Goal: Task Accomplishment & Management: Complete application form

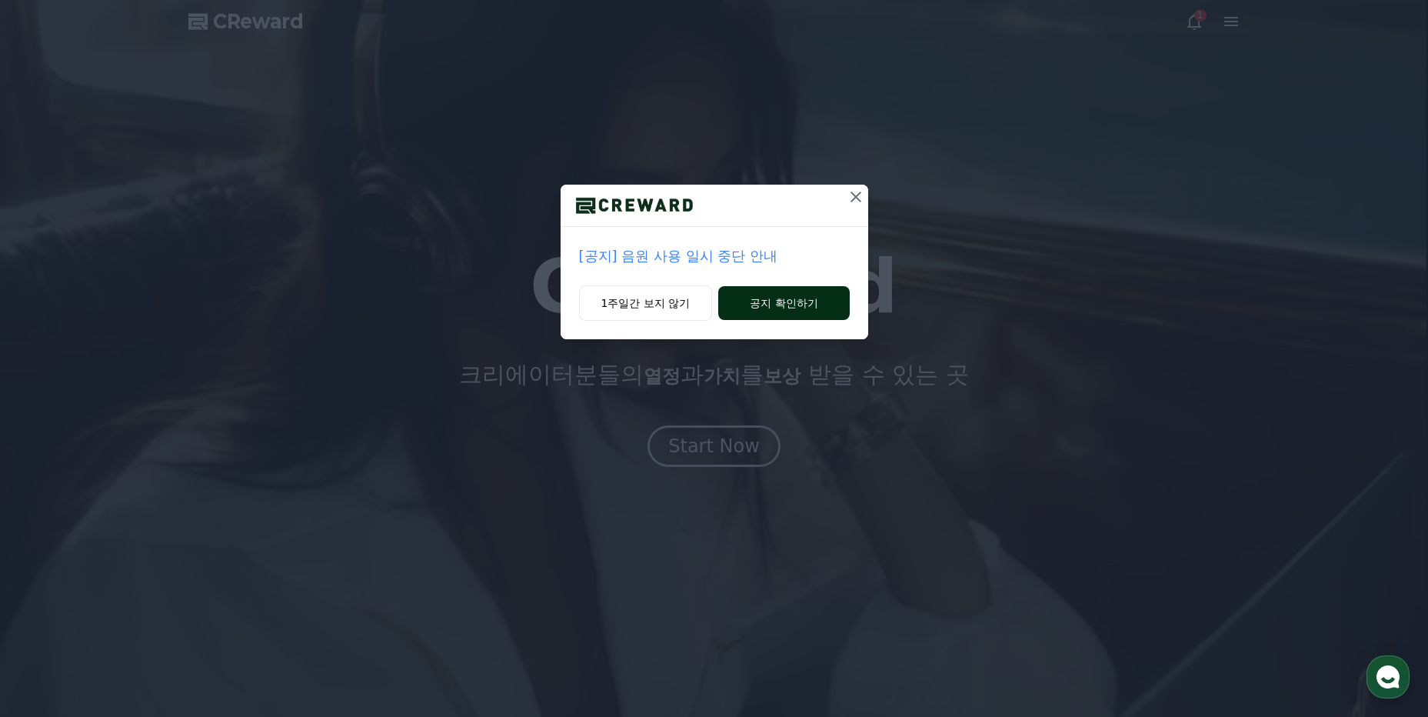
click at [781, 298] on button "공지 확인하기" at bounding box center [783, 303] width 131 height 34
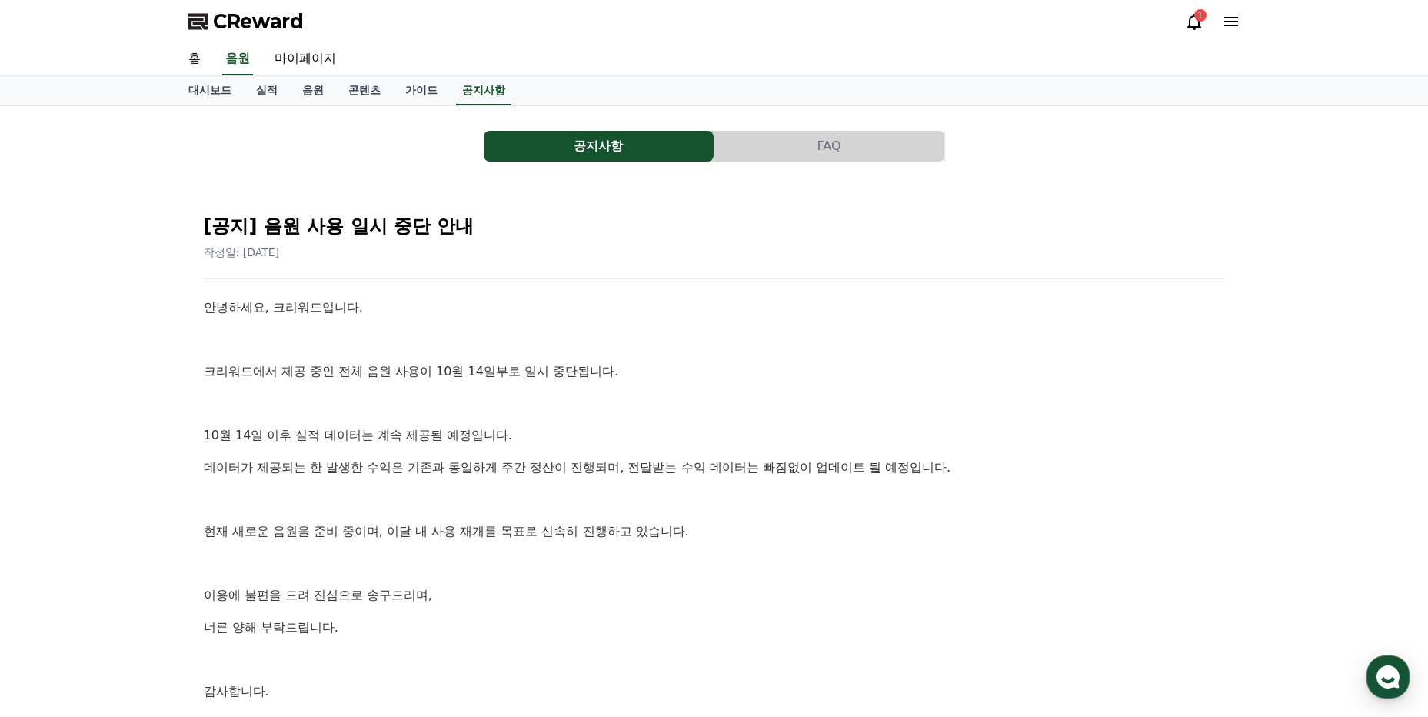
scroll to position [215, 0]
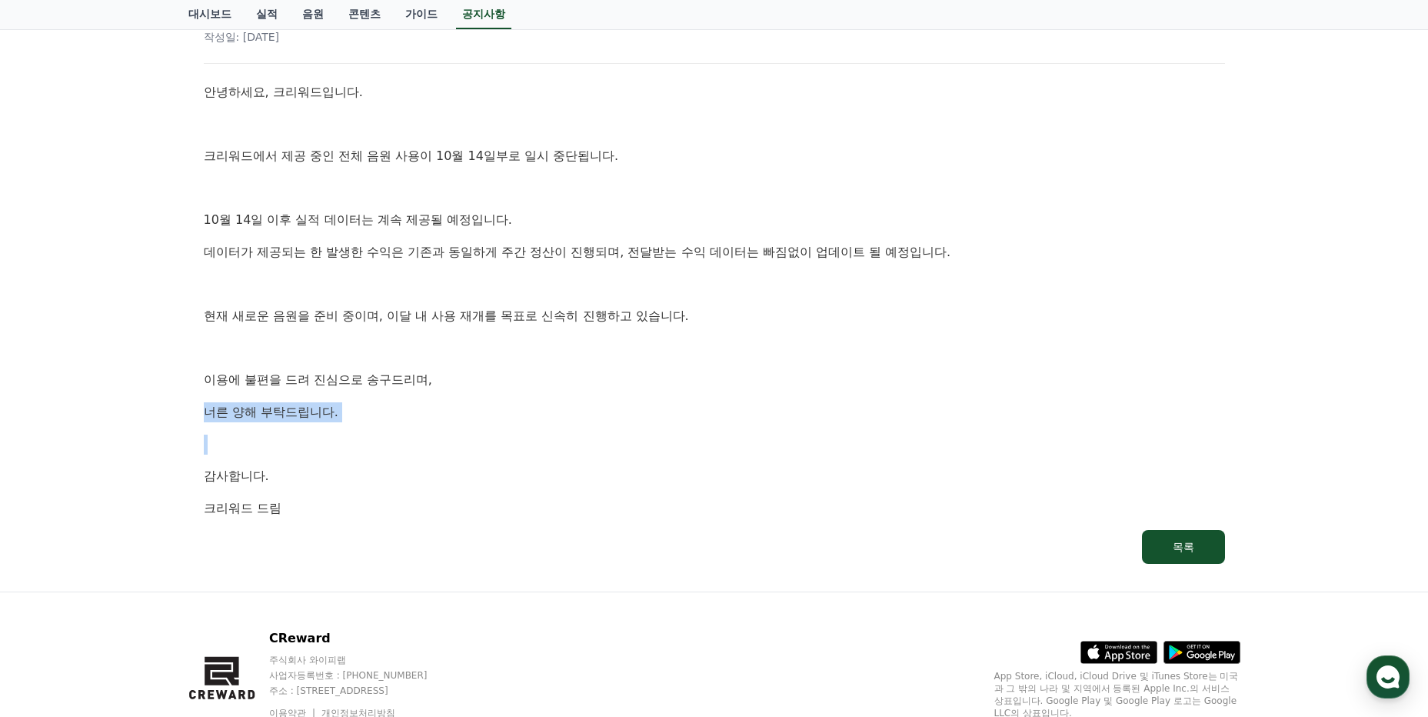
drag, startPoint x: 632, startPoint y: 425, endPoint x: 192, endPoint y: 395, distance: 440.9
click at [192, 395] on div "[공지] 음원 사용 일시 중단 안내 작성일: [DATE] 안녕하세요, 크리워드입니다. 크리워드에서 제공 중인 전체 음원 사용이 10월 14일부…" at bounding box center [714, 275] width 1052 height 608
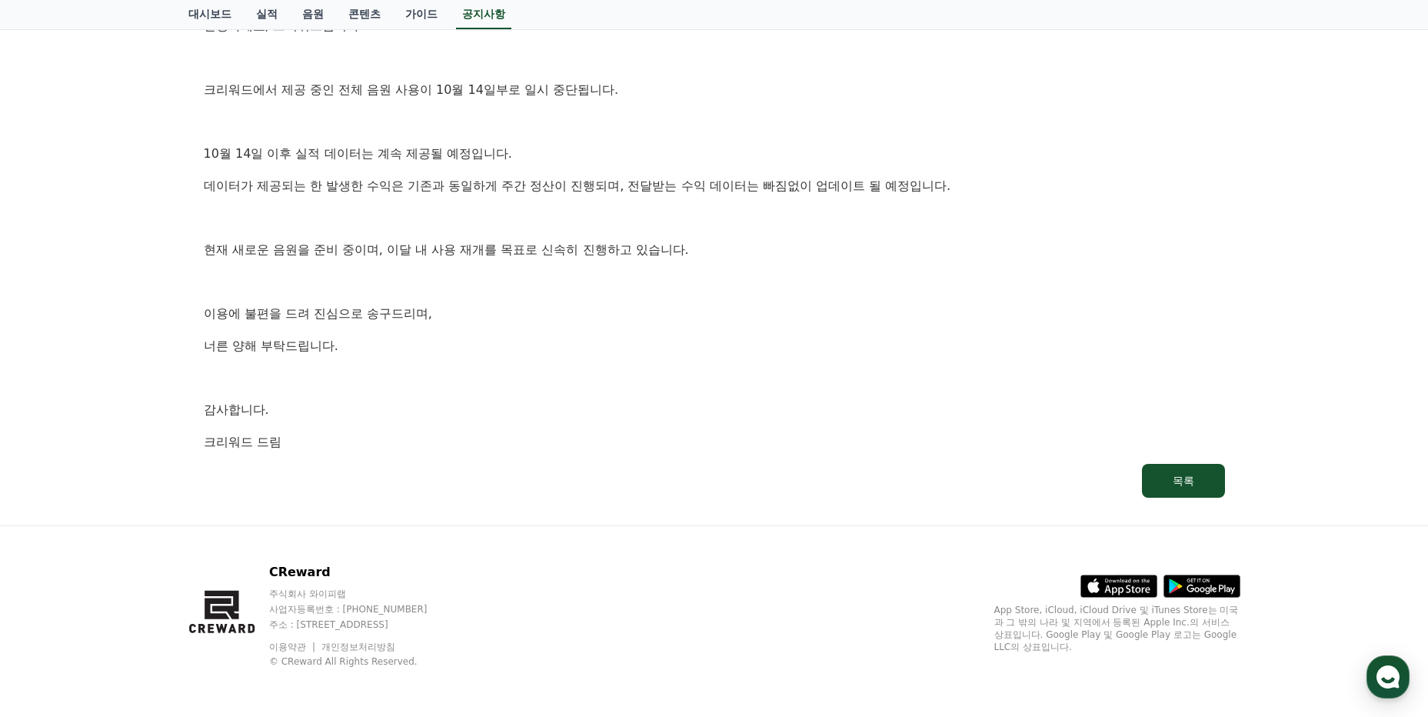
scroll to position [0, 0]
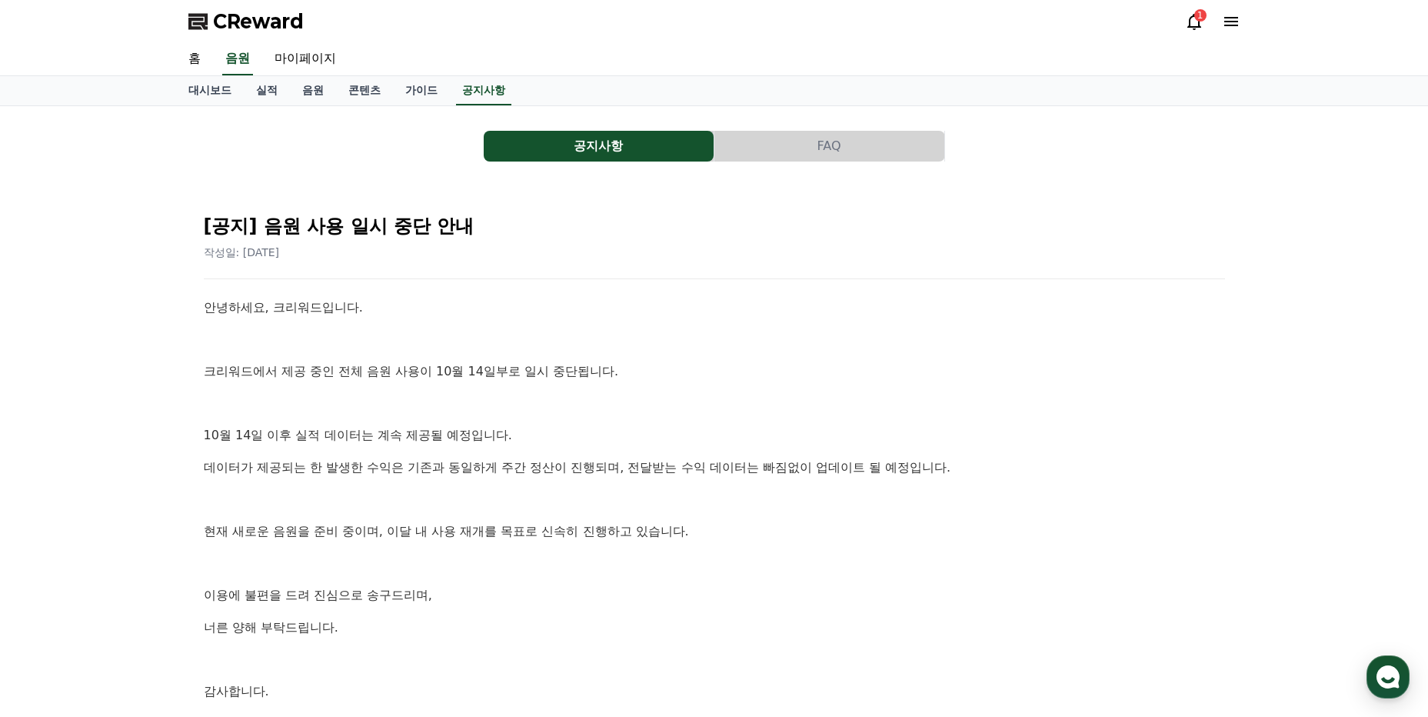
click at [828, 153] on button "FAQ" at bounding box center [829, 146] width 230 height 31
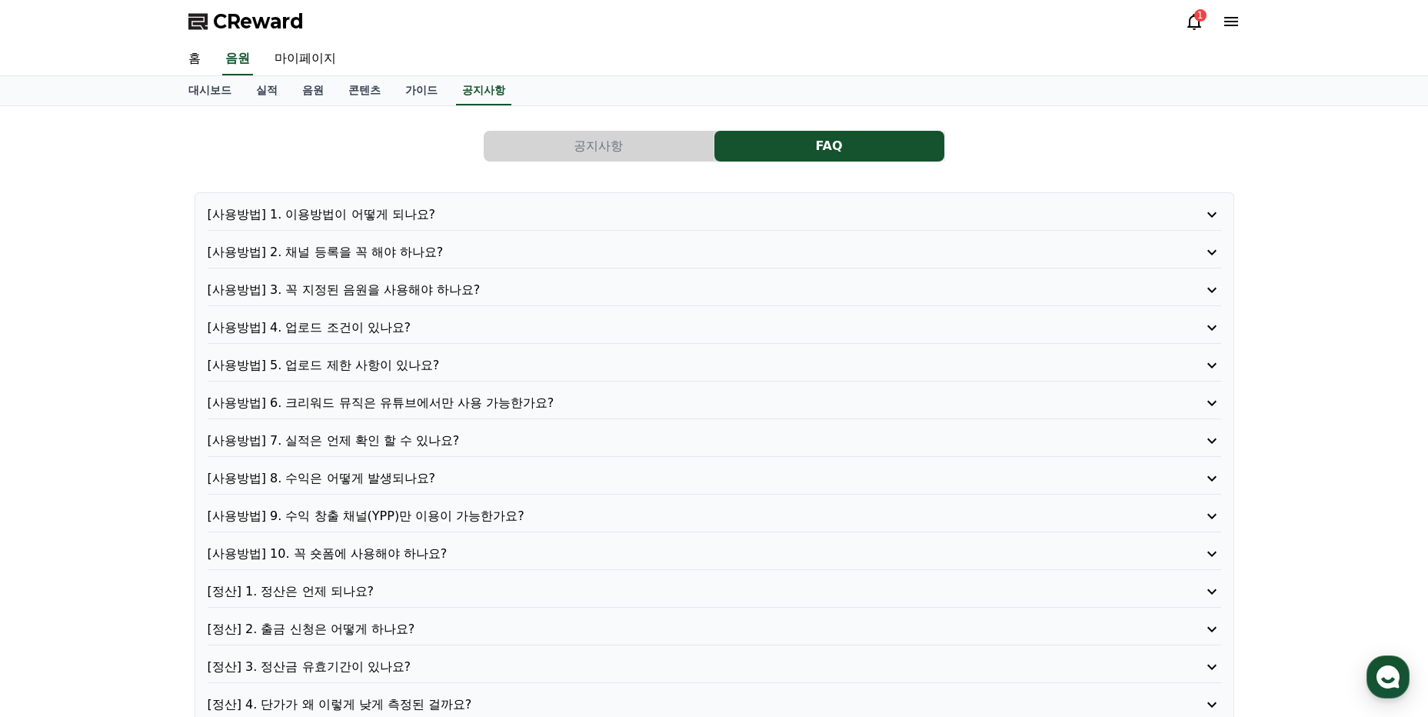
click at [335, 321] on p "[사용방법] 4. 업로드 조건이 있나요?" at bounding box center [674, 327] width 933 height 18
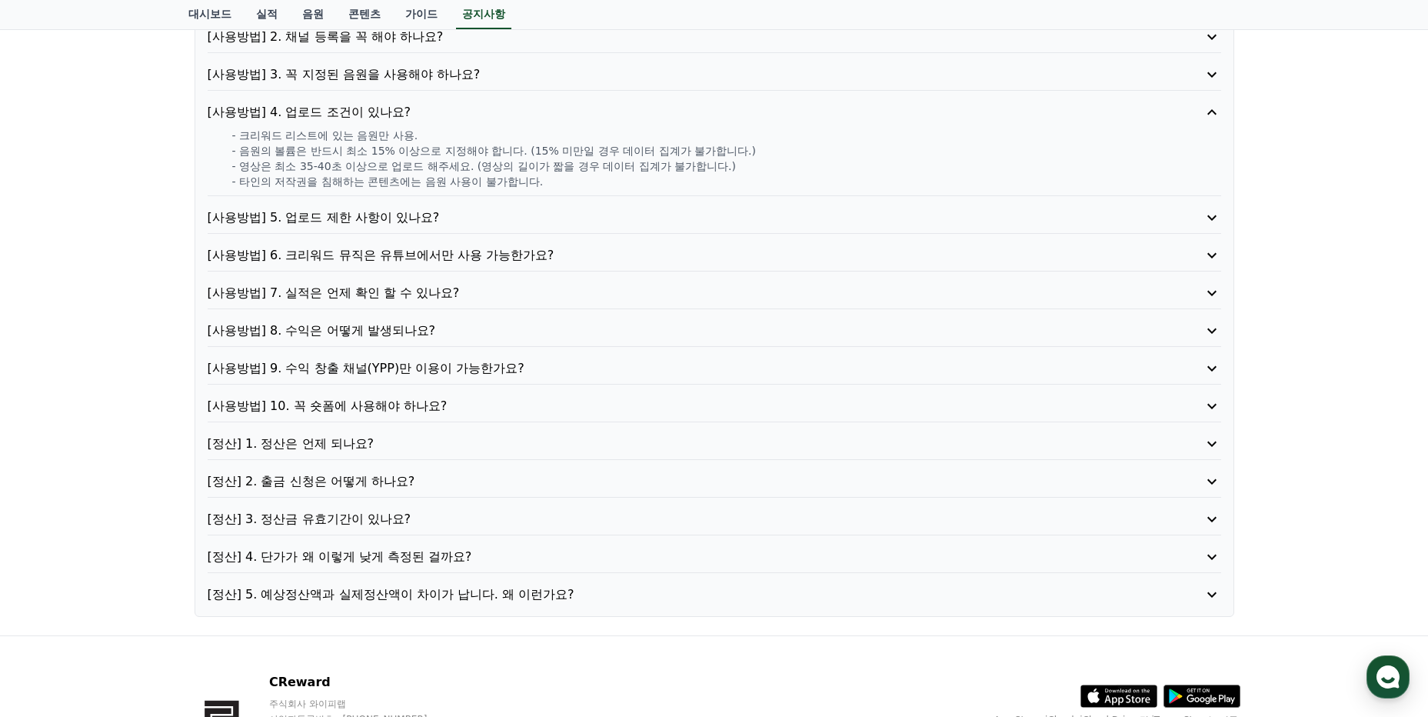
scroll to position [108, 0]
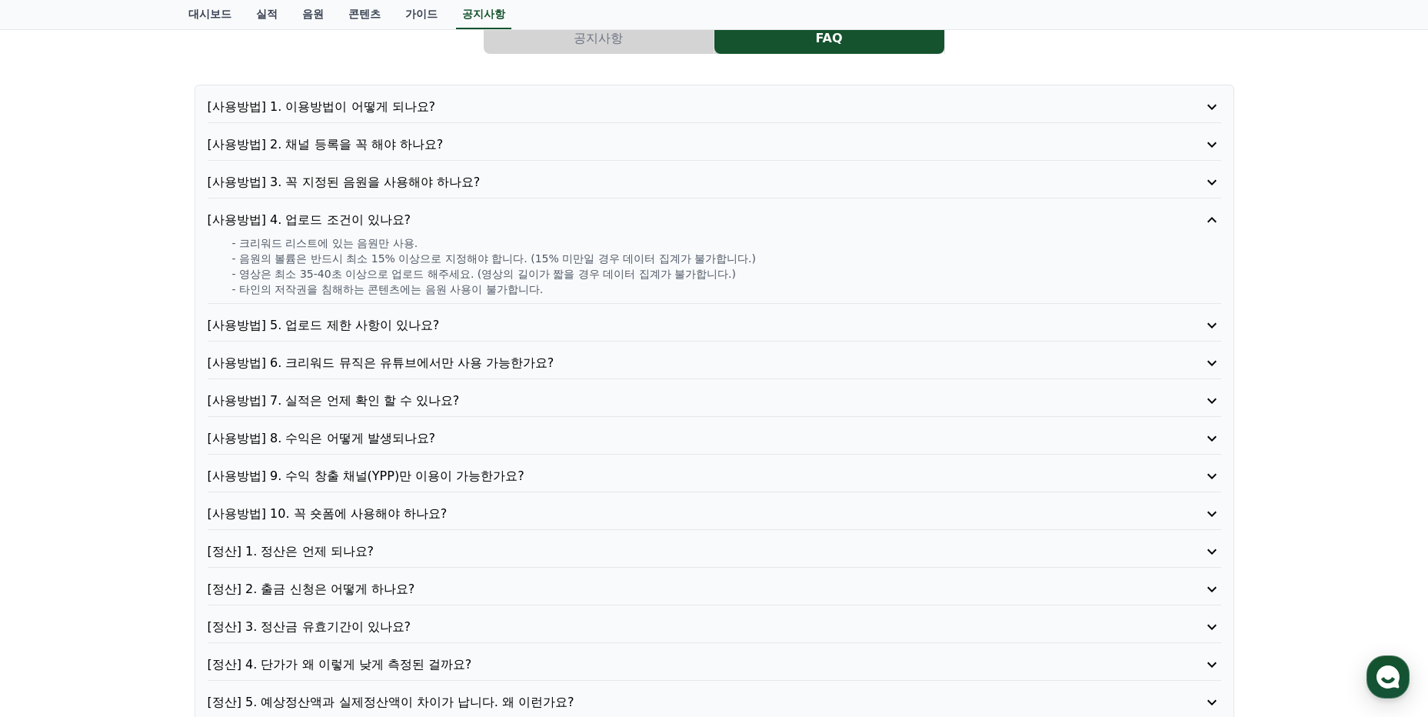
click at [364, 152] on p "[사용방법] 2. 채널 등록을 꼭 해야 하나요?" at bounding box center [674, 144] width 933 height 18
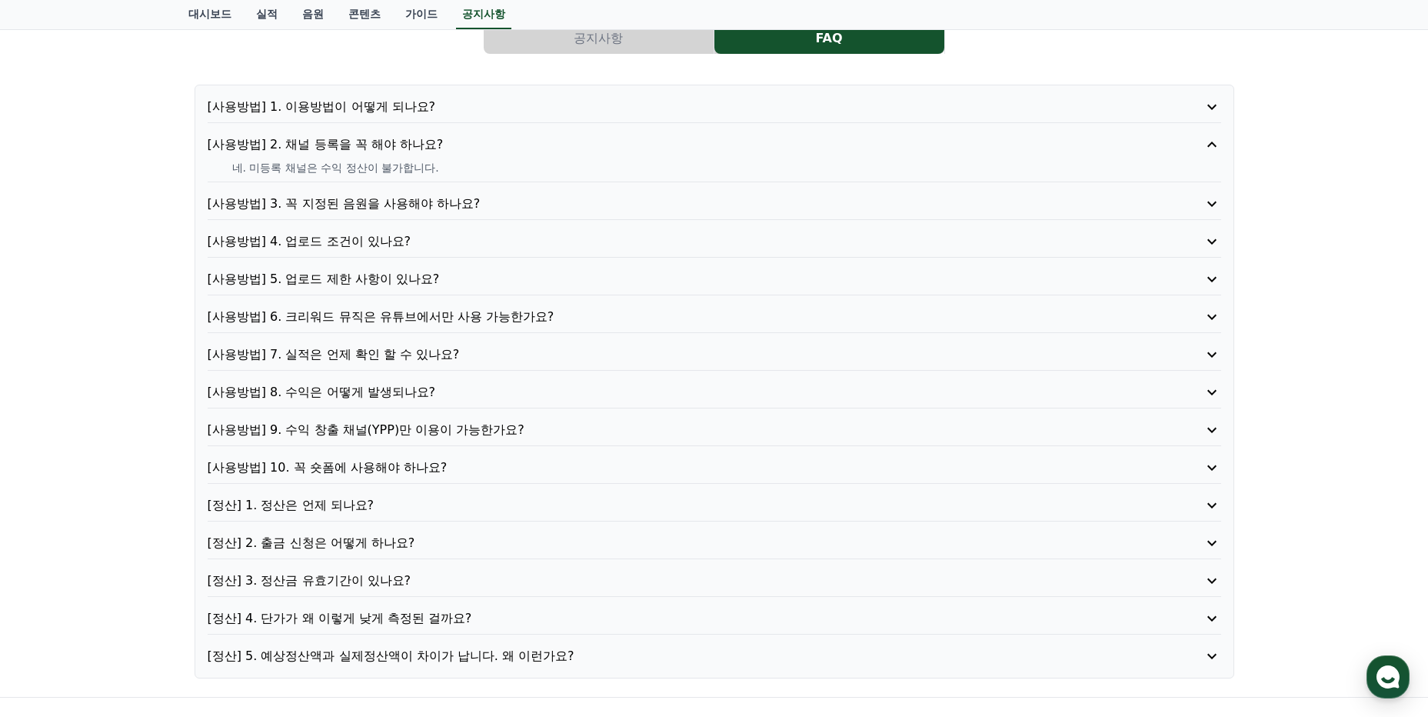
scroll to position [0, 0]
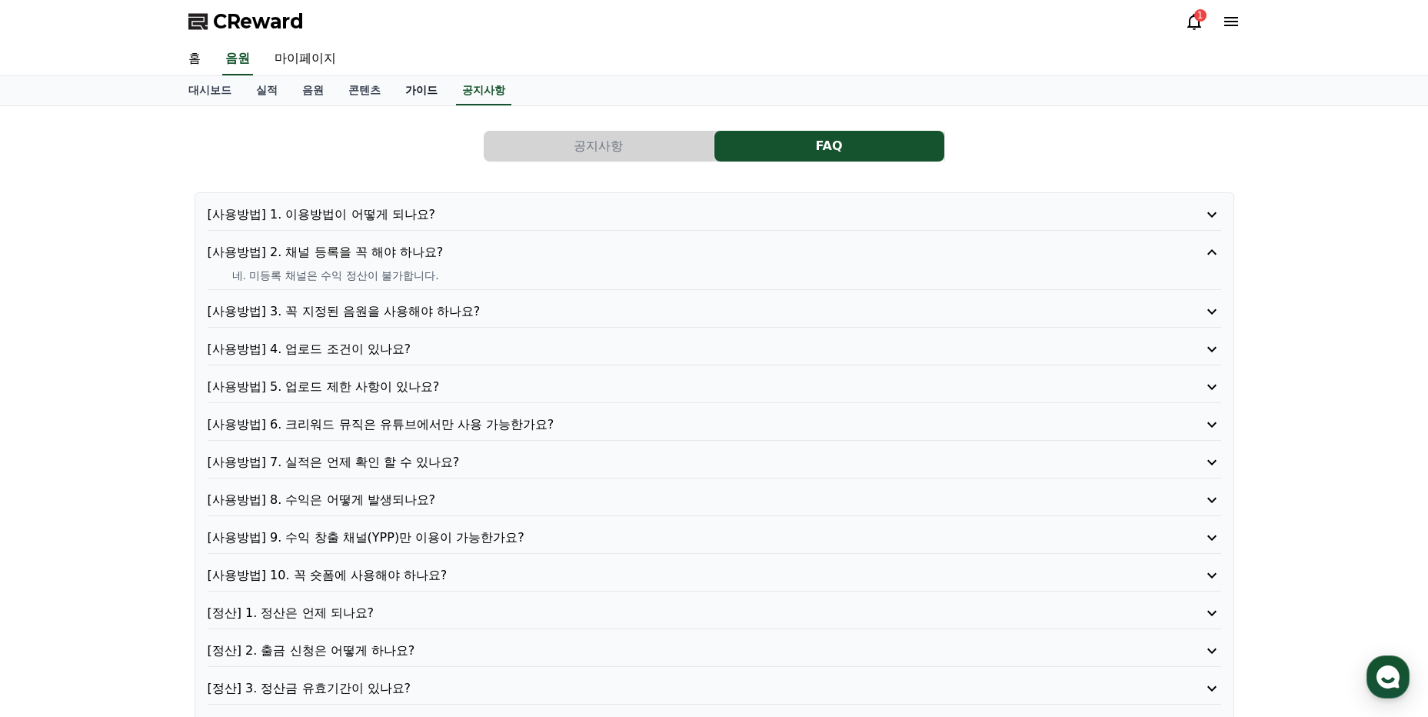
click at [415, 89] on link "가이드" at bounding box center [421, 90] width 57 height 29
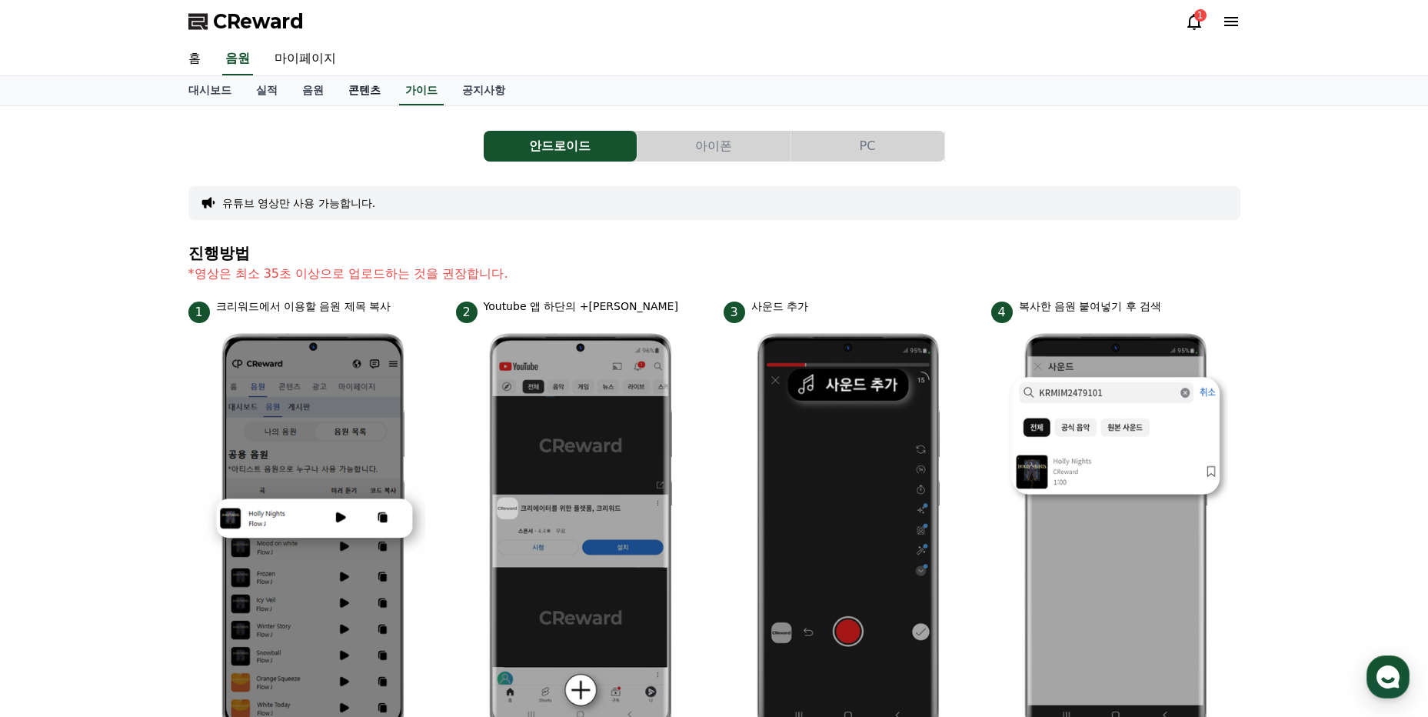
click at [361, 96] on link "콘텐츠" at bounding box center [364, 90] width 57 height 29
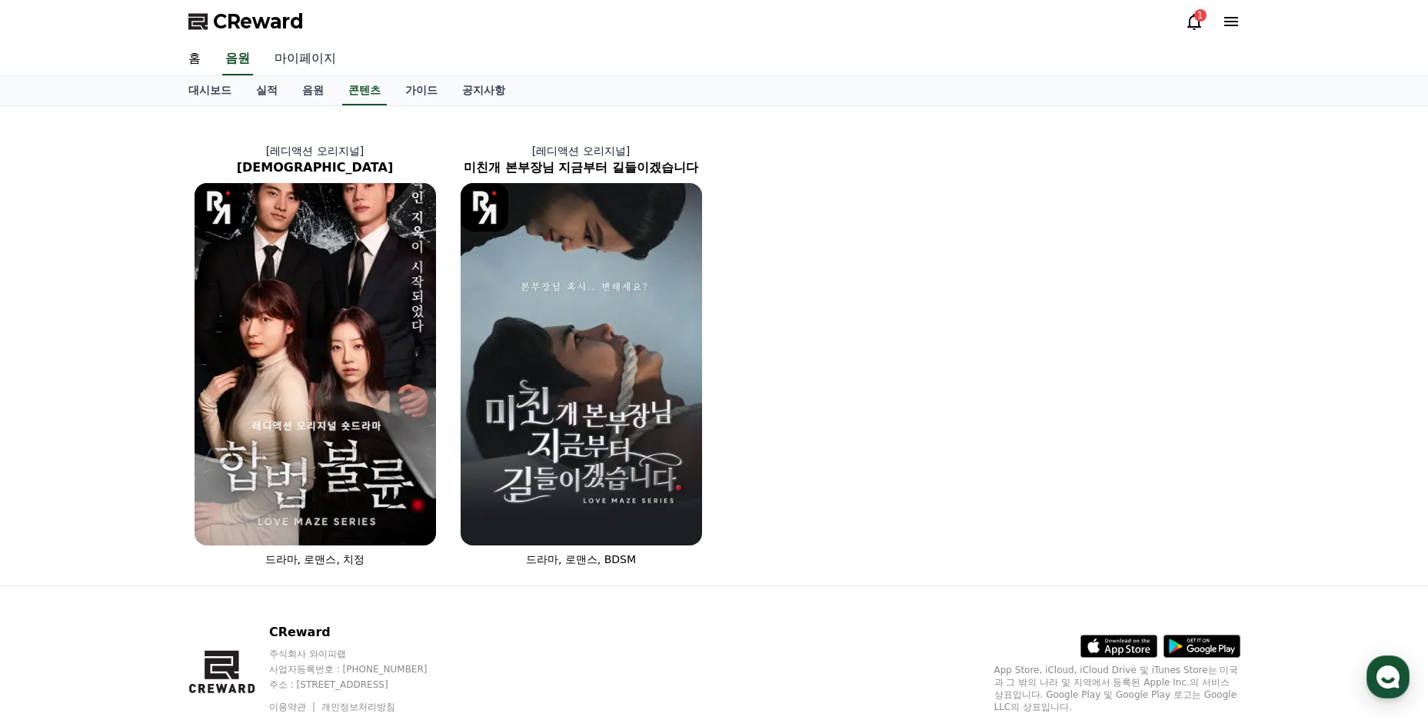
click at [303, 60] on link "마이페이지" at bounding box center [305, 59] width 86 height 32
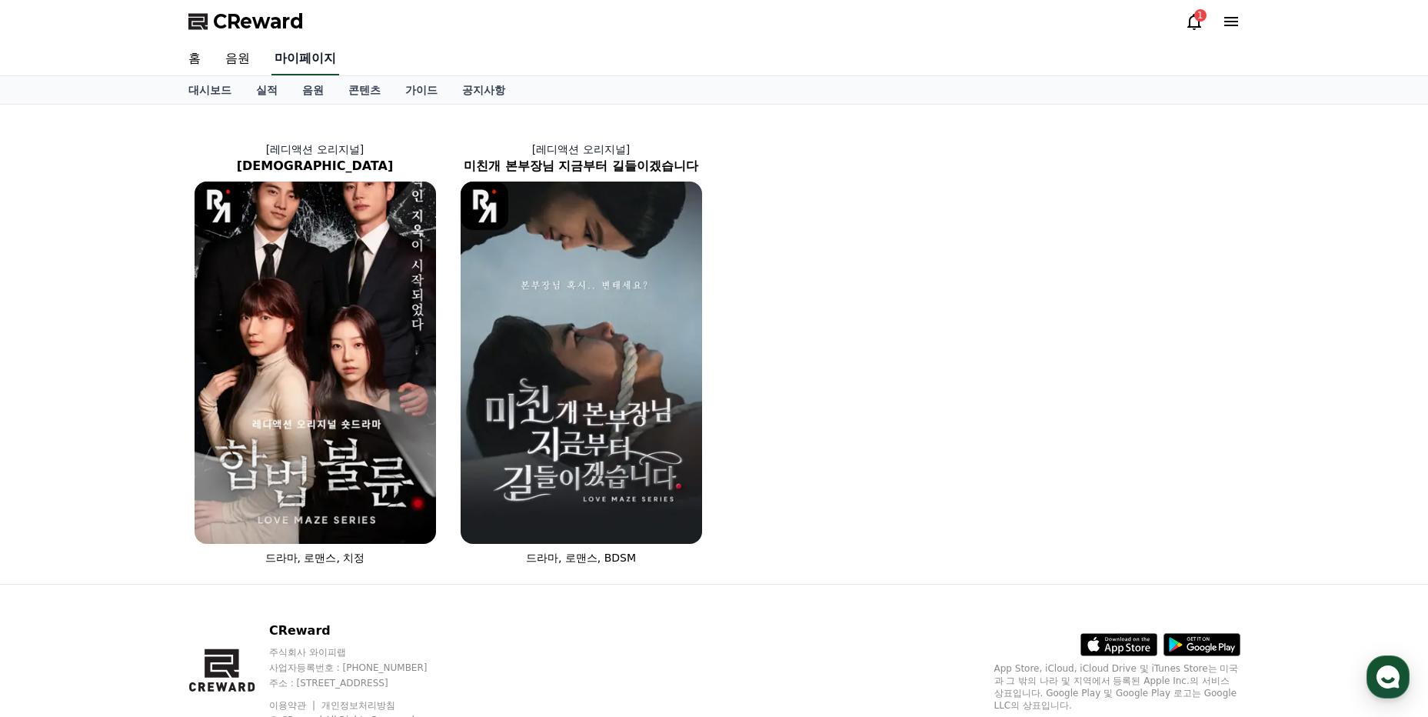
select select "**********"
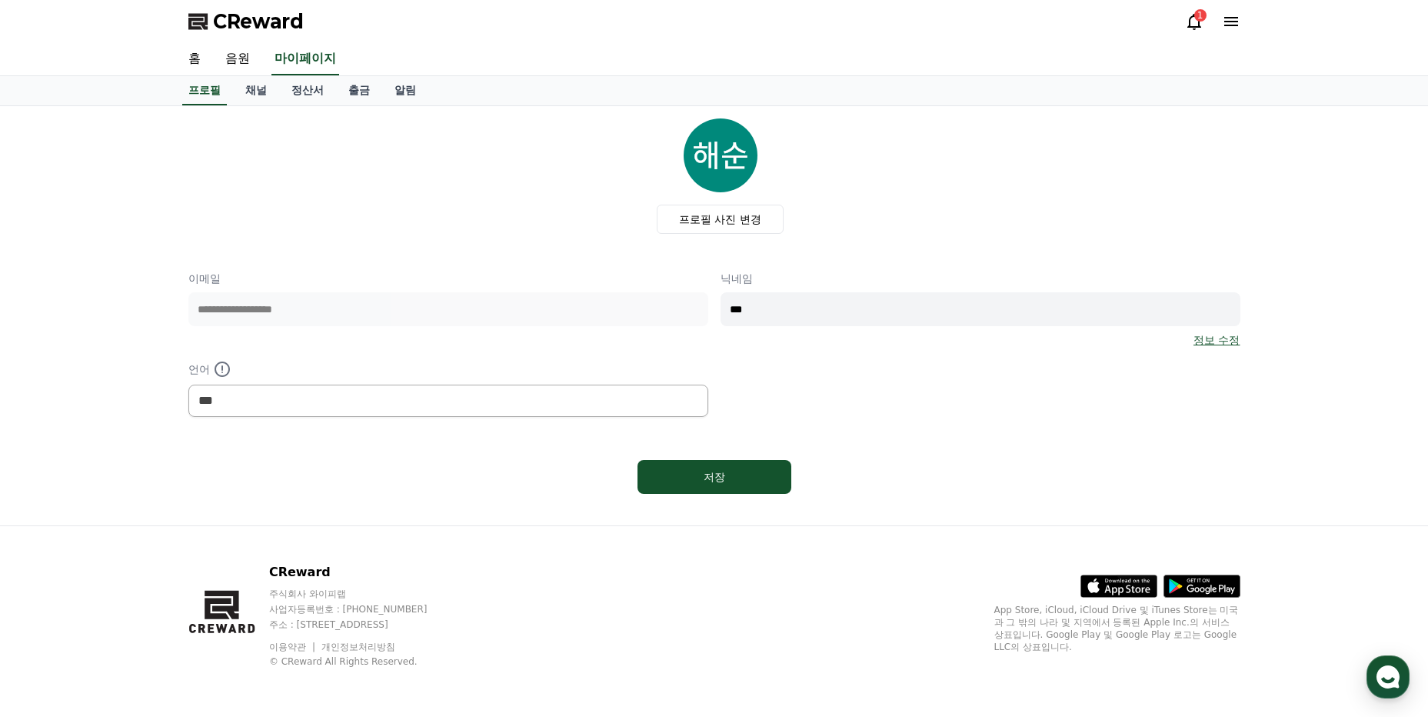
click at [1190, 26] on icon at bounding box center [1194, 22] width 14 height 16
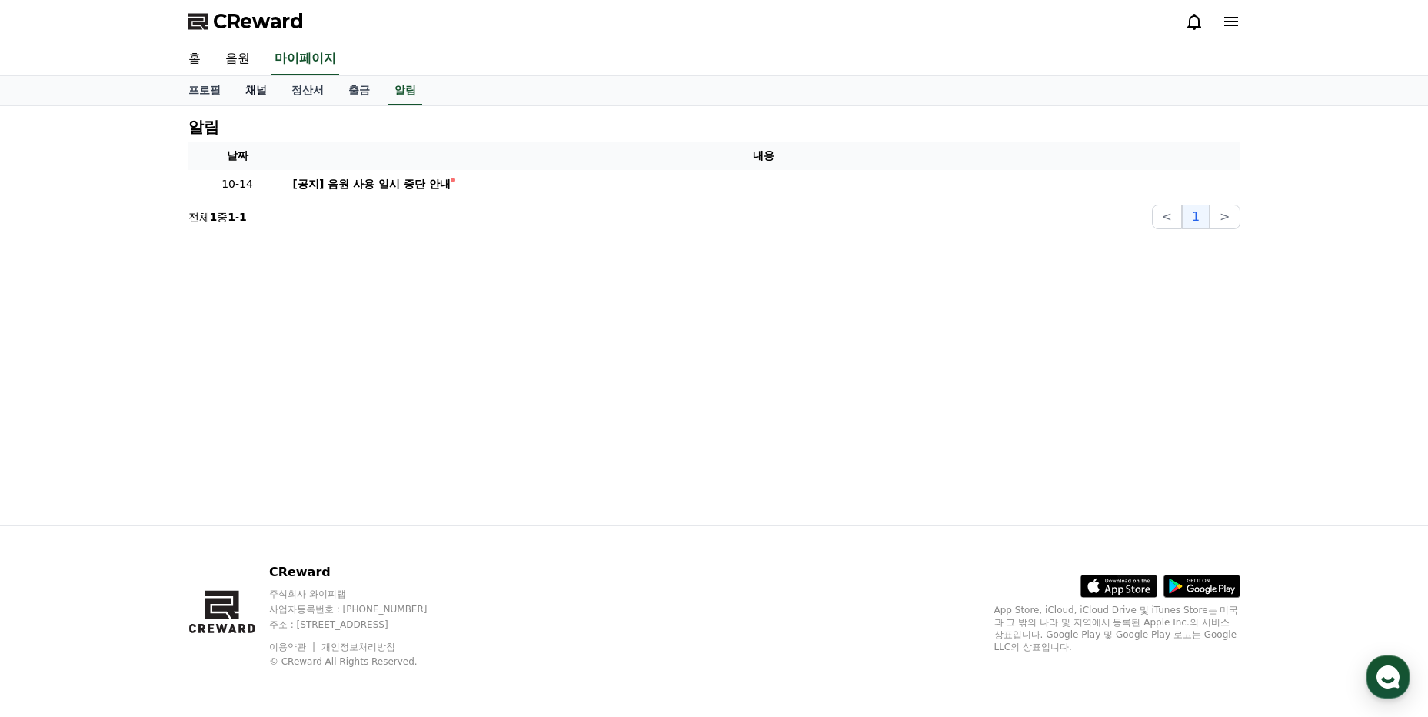
click at [276, 91] on link "채널" at bounding box center [256, 90] width 46 height 29
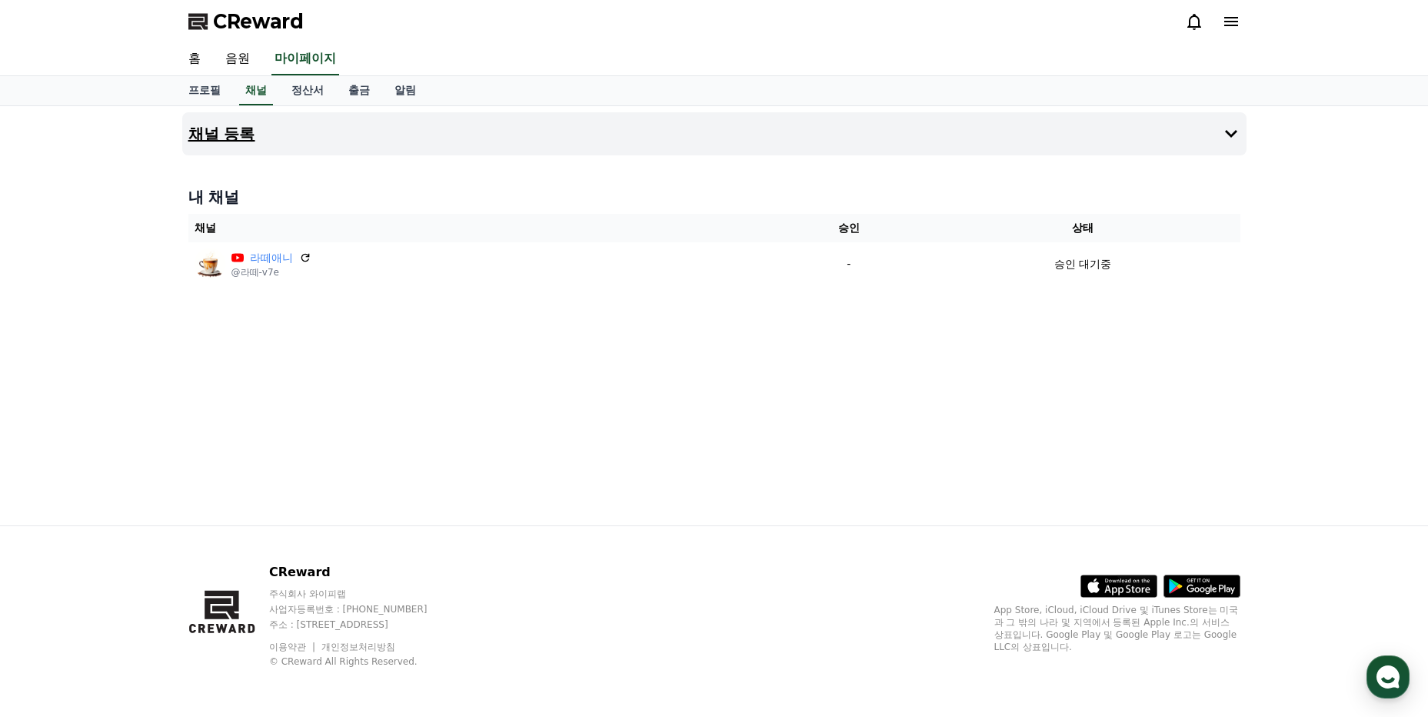
click at [231, 137] on h4 "채널 등록" at bounding box center [221, 133] width 67 height 17
